Goal: Transaction & Acquisition: Purchase product/service

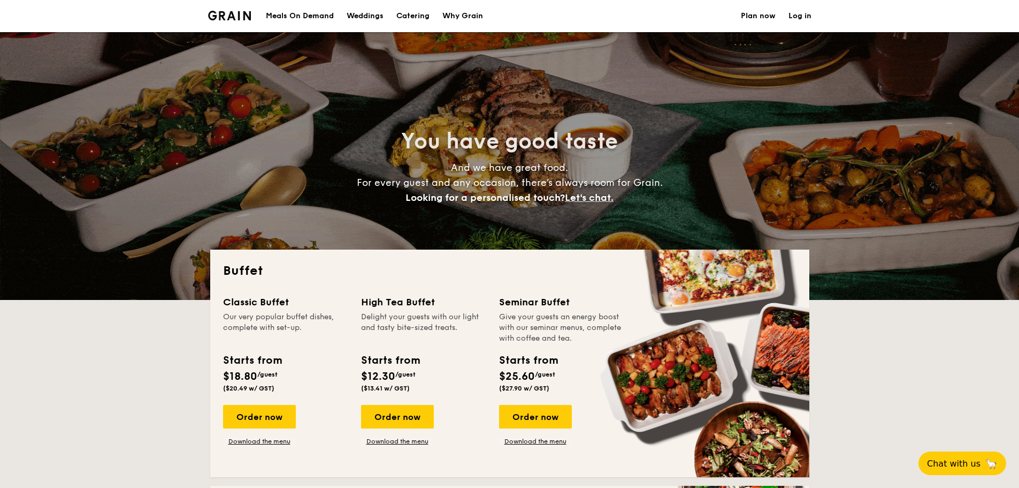
select select
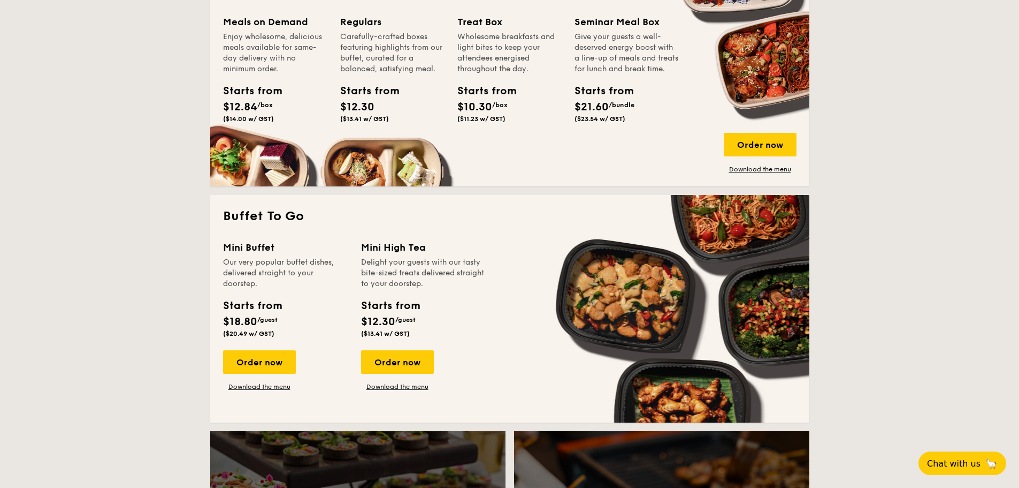
scroll to position [482, 0]
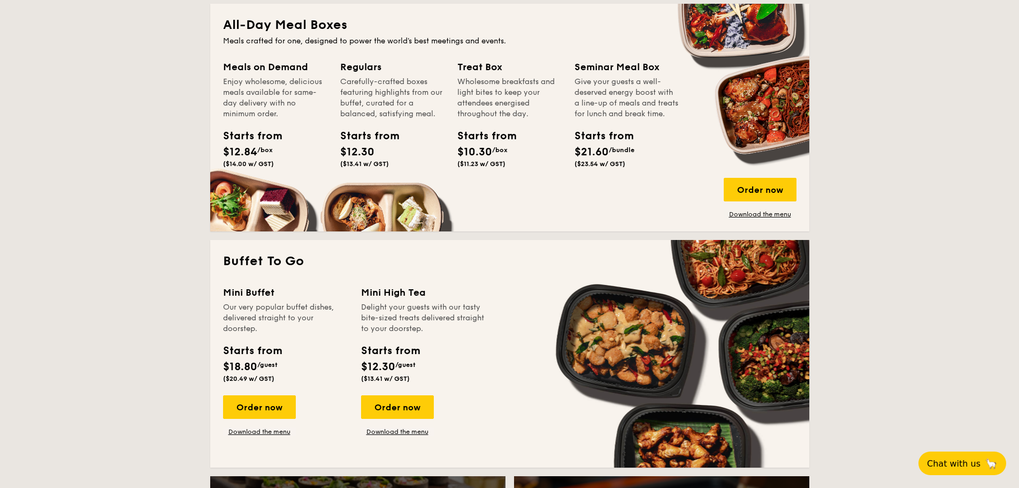
click at [256, 140] on div "Starts from" at bounding box center [247, 136] width 48 height 16
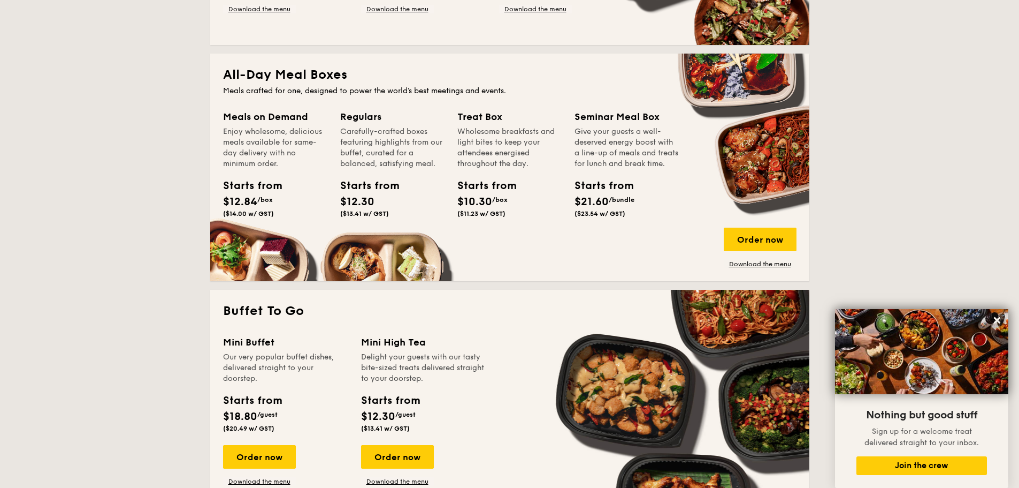
scroll to position [428, 0]
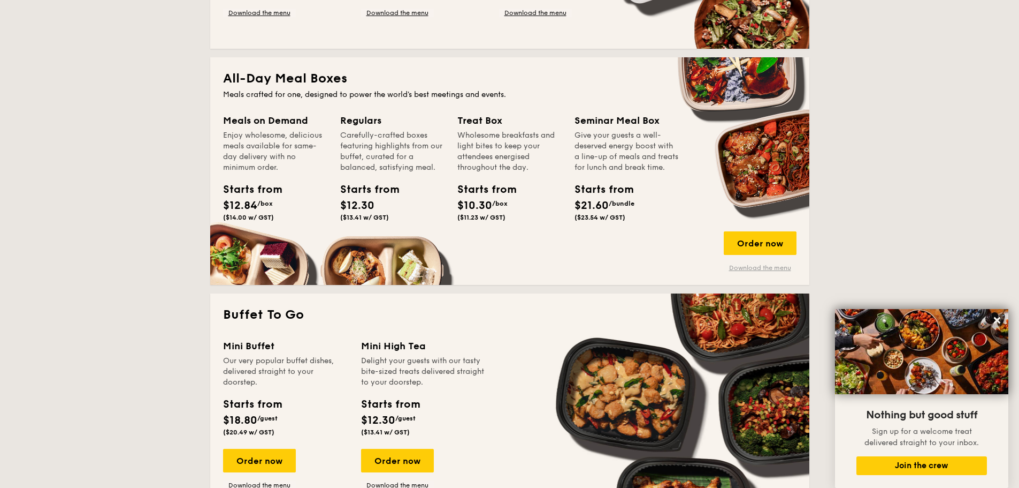
click at [767, 267] on link "Download the menu" at bounding box center [760, 267] width 73 height 9
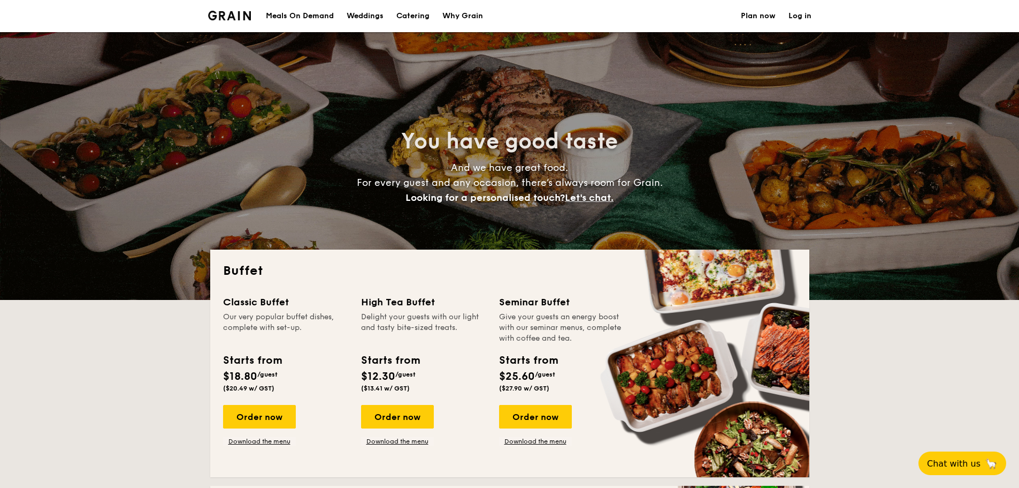
select select
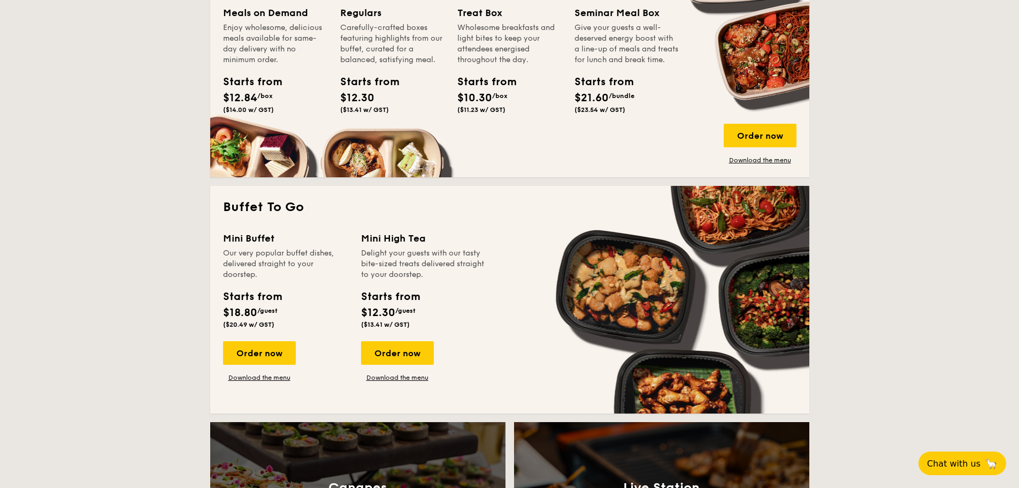
scroll to position [963, 0]
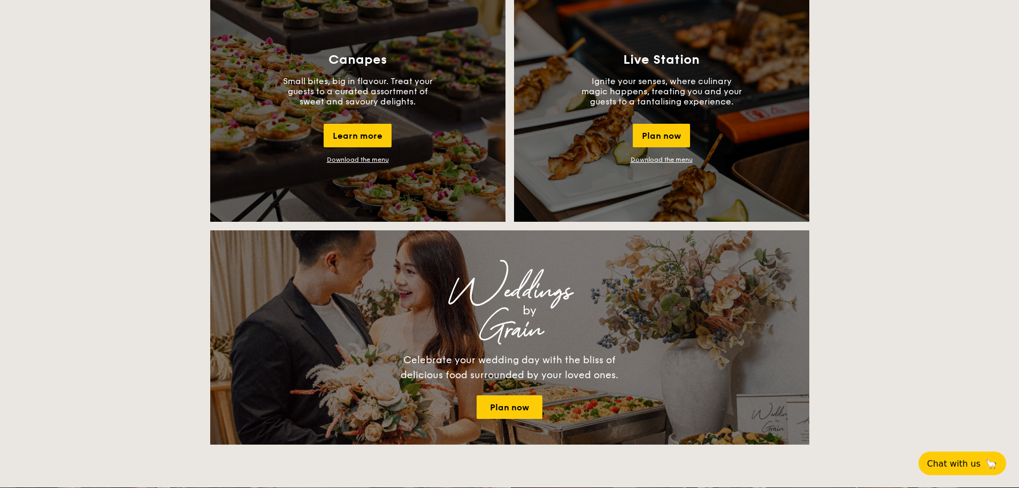
drag, startPoint x: 492, startPoint y: 162, endPoint x: 907, endPoint y: 153, distance: 415.4
click at [907, 153] on div "Buffet Classic Buffet Our very popular buffet dishes, complete with set-up. Sta…" at bounding box center [509, 330] width 1019 height 2089
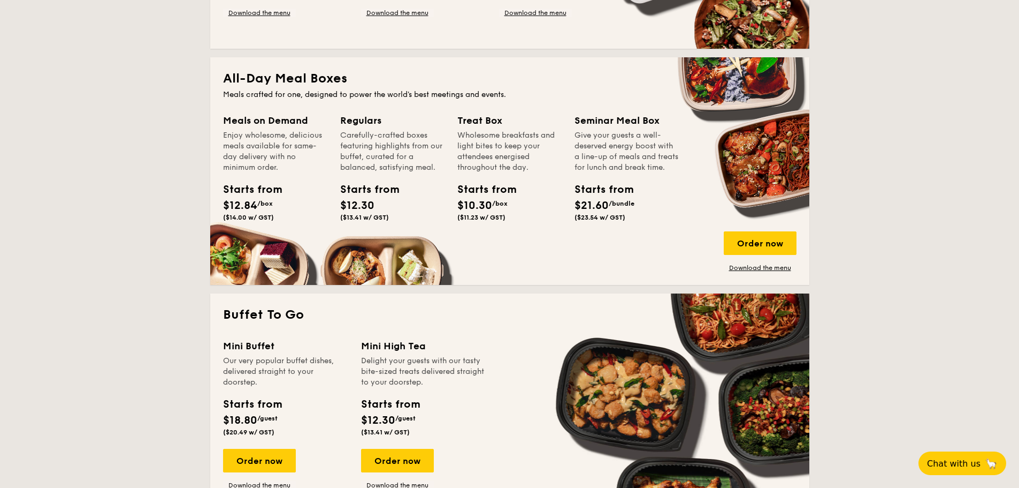
scroll to position [375, 0]
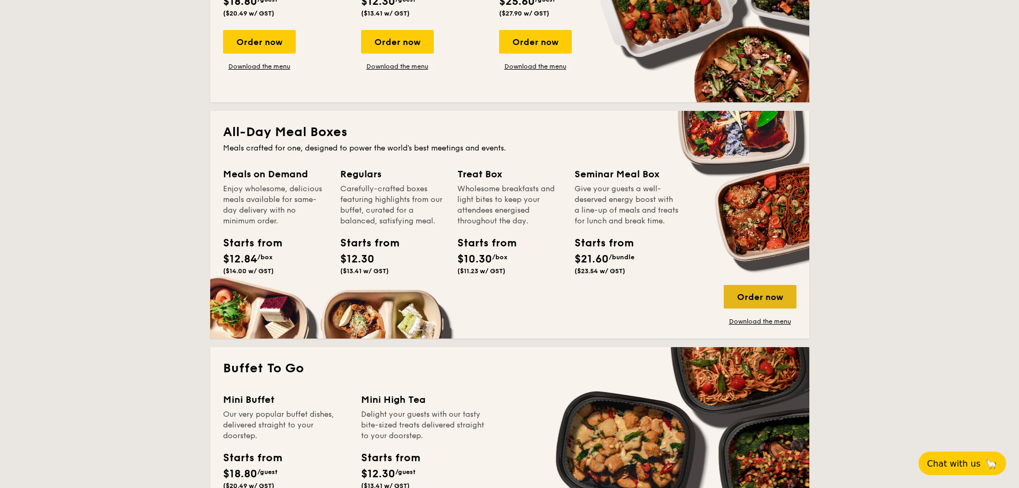
click at [778, 292] on div "Order now" at bounding box center [760, 297] width 73 height 24
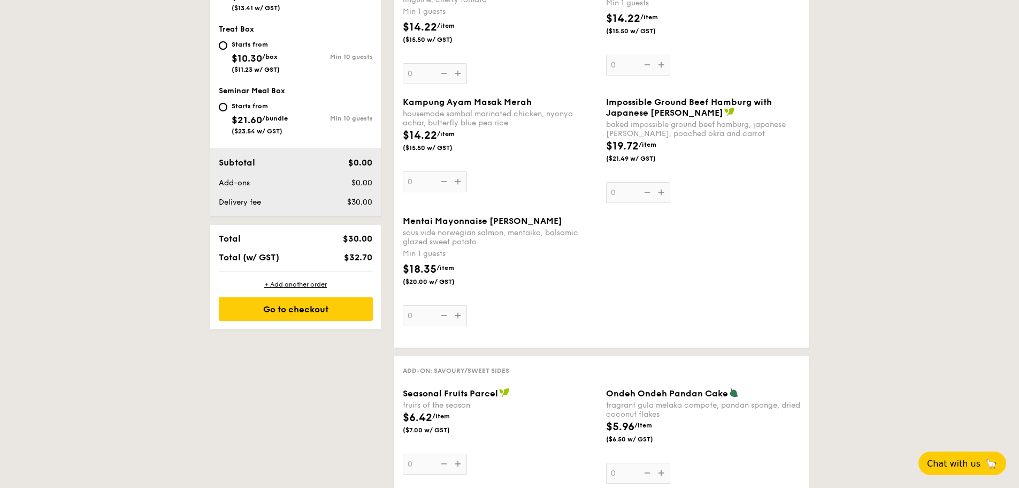
scroll to position [535, 0]
